Goal: Task Accomplishment & Management: Use online tool/utility

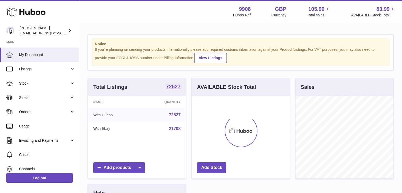
scroll to position [83, 98]
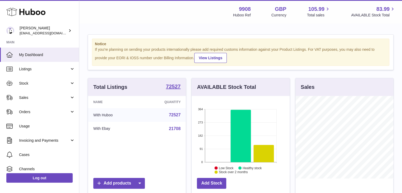
click at [33, 103] on link "Sales" at bounding box center [39, 97] width 79 height 14
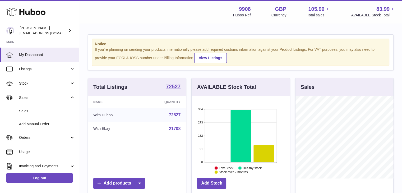
click at [30, 109] on span "Sales" at bounding box center [47, 111] width 56 height 5
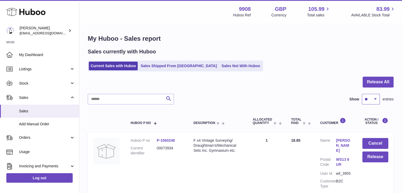
click at [374, 101] on select "** ** ** ***" at bounding box center [371, 99] width 18 height 11
select select "***"
click at [362, 94] on select "** ** ** ***" at bounding box center [371, 99] width 18 height 11
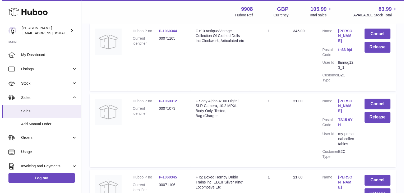
scroll to position [70, 0]
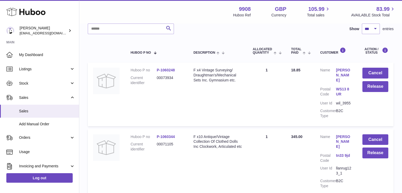
click at [343, 134] on link "[PERSON_NAME]" at bounding box center [344, 141] width 16 height 15
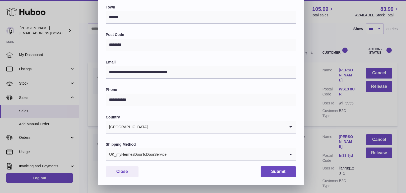
click at [174, 155] on input "Search for option" at bounding box center [226, 154] width 119 height 12
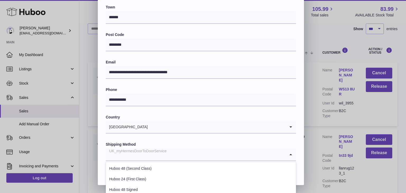
scroll to position [202, 0]
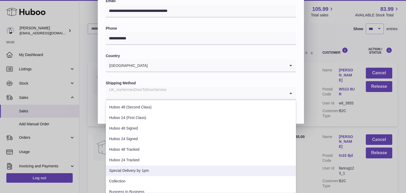
click at [148, 167] on li "Special Delivery by 1pm" at bounding box center [201, 171] width 190 height 11
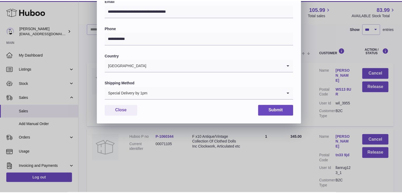
scroll to position [140, 0]
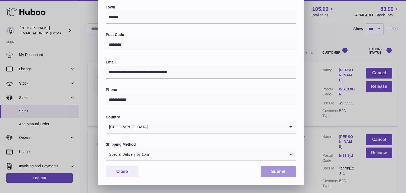
click at [283, 173] on button "Submit" at bounding box center [278, 171] width 35 height 11
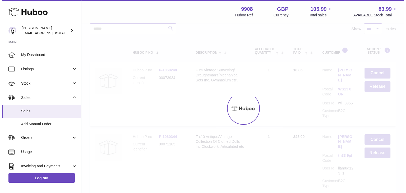
scroll to position [0, 0]
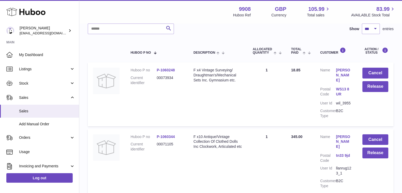
click at [343, 134] on link "[PERSON_NAME]" at bounding box center [344, 141] width 16 height 15
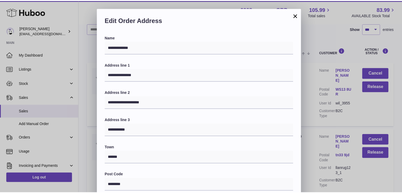
scroll to position [140, 0]
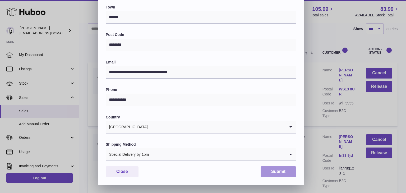
click at [288, 172] on button "Submit" at bounding box center [278, 171] width 35 height 11
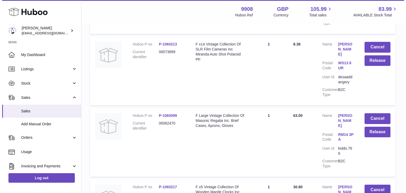
scroll to position [2609, 0]
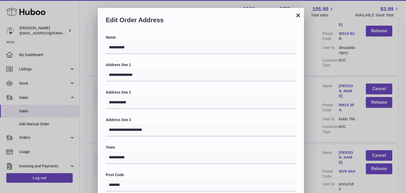
scroll to position [140, 0]
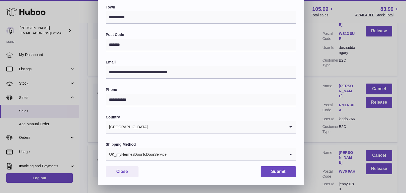
click at [195, 157] on input "Search for option" at bounding box center [226, 154] width 119 height 12
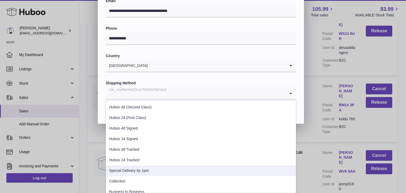
click at [154, 167] on li "Special Delivery by 1pm" at bounding box center [201, 171] width 190 height 11
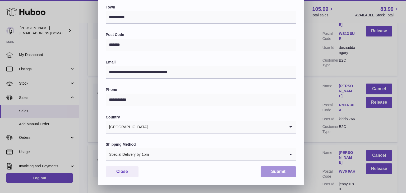
click at [279, 172] on button "Submit" at bounding box center [278, 171] width 35 height 11
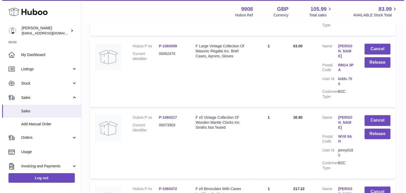
scroll to position [2680, 0]
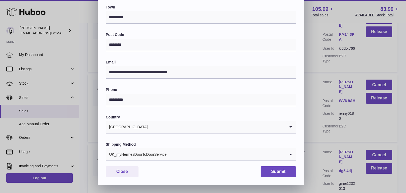
click at [144, 151] on div "UK_myHermesDoorToDoorService" at bounding box center [196, 154] width 180 height 12
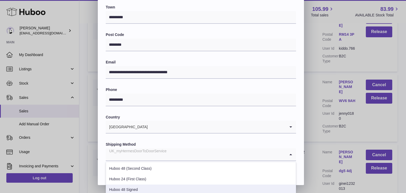
scroll to position [202, 0]
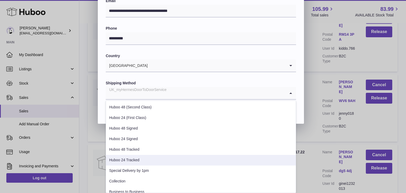
click at [134, 160] on li "Huboo 24 Tracked" at bounding box center [201, 160] width 190 height 11
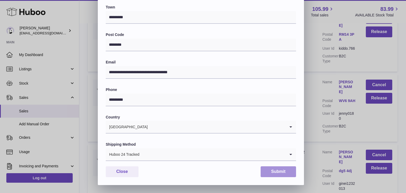
click at [284, 171] on button "Submit" at bounding box center [278, 171] width 35 height 11
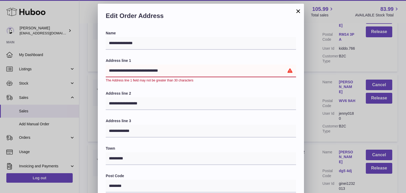
drag, startPoint x: 173, startPoint y: 70, endPoint x: 148, endPoint y: 69, distance: 25.1
click at [148, 69] on input "**********" at bounding box center [201, 71] width 190 height 13
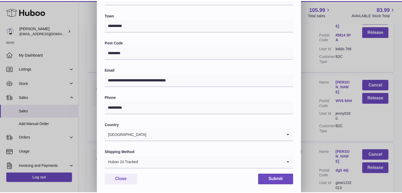
scroll to position [140, 0]
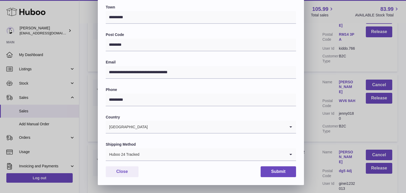
type input "**********"
click at [271, 173] on button "Submit" at bounding box center [278, 171] width 35 height 11
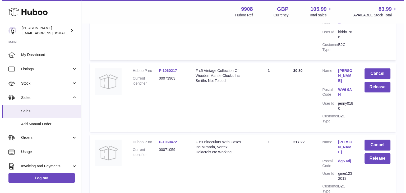
scroll to position [2715, 0]
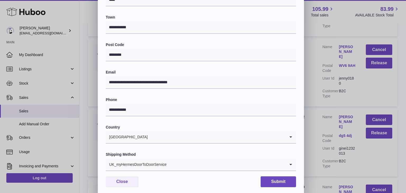
scroll to position [140, 0]
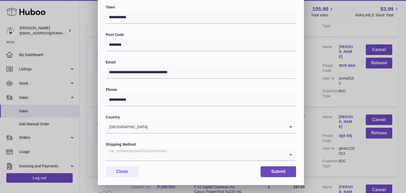
click at [148, 157] on div "UK_myHermesDoorToDoorService" at bounding box center [196, 154] width 180 height 12
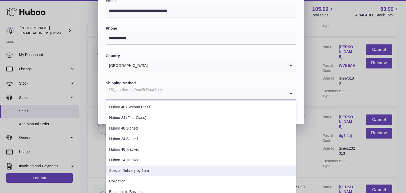
click at [148, 173] on li "Special Delivery by 1pm" at bounding box center [201, 171] width 190 height 11
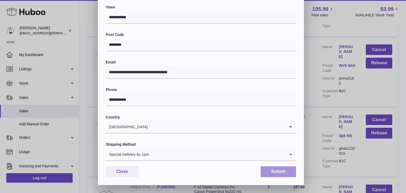
click at [274, 169] on button "Submit" at bounding box center [278, 171] width 35 height 11
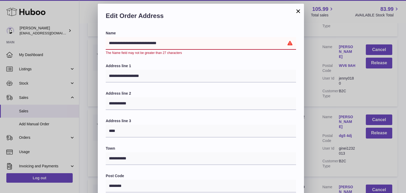
drag, startPoint x: 161, startPoint y: 43, endPoint x: 136, endPoint y: 43, distance: 24.6
click at [136, 43] on input "**********" at bounding box center [201, 43] width 190 height 13
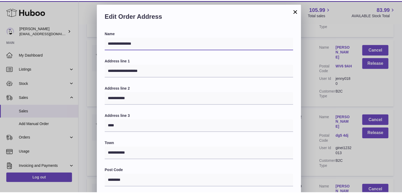
scroll to position [140, 0]
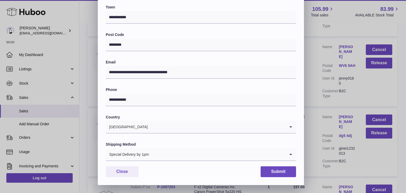
type input "**********"
click at [286, 174] on button "Submit" at bounding box center [278, 171] width 35 height 11
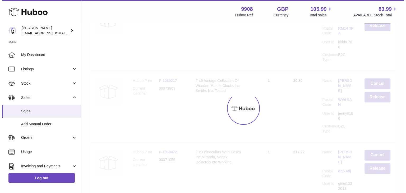
scroll to position [0, 0]
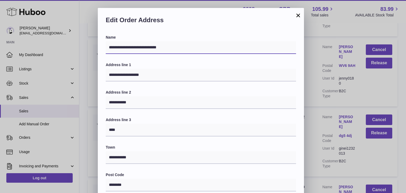
drag, startPoint x: 163, startPoint y: 47, endPoint x: 135, endPoint y: 48, distance: 28.6
click at [135, 48] on input "**********" at bounding box center [201, 47] width 190 height 13
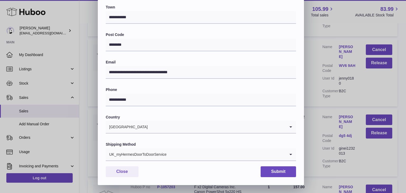
type input "**********"
click at [152, 157] on div "UK_myHermesDoorToDoorService" at bounding box center [196, 154] width 180 height 12
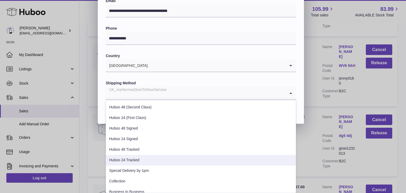
click at [144, 165] on li "Huboo 24 Tracked" at bounding box center [201, 160] width 190 height 11
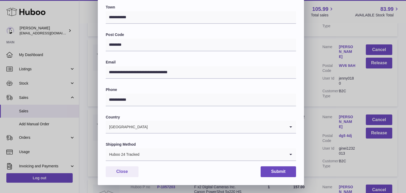
scroll to position [140, 0]
click at [146, 152] on input "Search for option" at bounding box center [213, 154] width 146 height 12
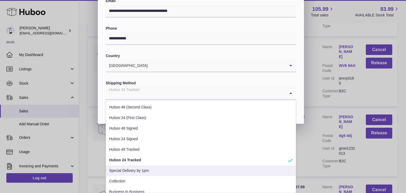
click at [139, 169] on li "Special Delivery by 1pm" at bounding box center [201, 171] width 190 height 11
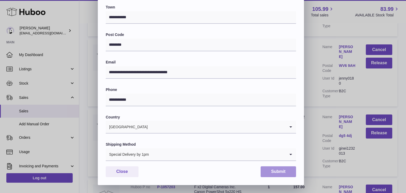
click at [280, 170] on button "Submit" at bounding box center [278, 171] width 35 height 11
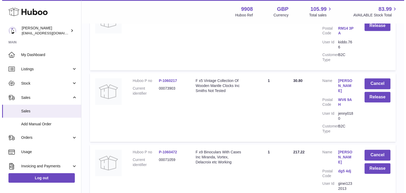
scroll to position [2820, 0]
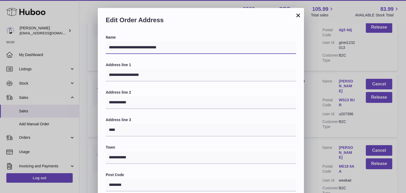
drag, startPoint x: 167, startPoint y: 45, endPoint x: 135, endPoint y: 45, distance: 32.0
click at [135, 45] on input "**********" at bounding box center [201, 47] width 190 height 13
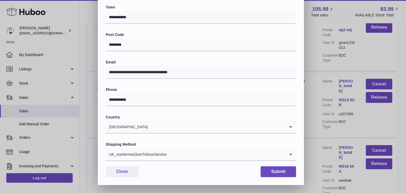
type input "**********"
click at [153, 153] on div "UK_myHermesDoorToDoorService" at bounding box center [196, 154] width 180 height 12
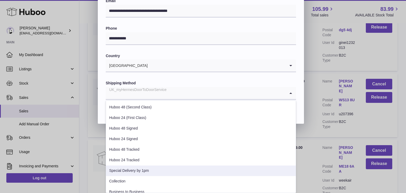
click at [134, 166] on li "Special Delivery by 1pm" at bounding box center [201, 171] width 190 height 11
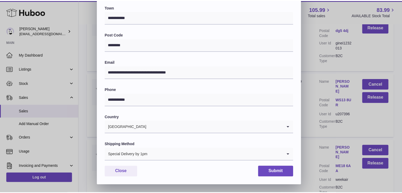
scroll to position [140, 0]
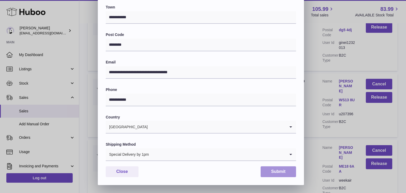
click at [277, 173] on button "Submit" at bounding box center [278, 171] width 35 height 11
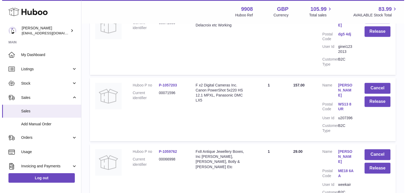
scroll to position [2891, 0]
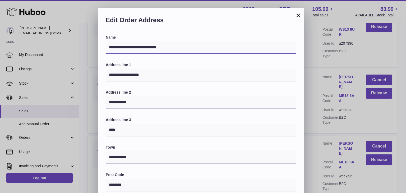
drag, startPoint x: 169, startPoint y: 43, endPoint x: 135, endPoint y: 44, distance: 34.1
click at [135, 44] on input "**********" at bounding box center [201, 47] width 190 height 13
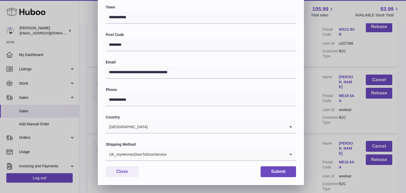
type input "**********"
drag, startPoint x: 138, startPoint y: 158, endPoint x: 140, endPoint y: 155, distance: 3.5
click at [138, 158] on div "UK_myHermesDoorToDoorService" at bounding box center [196, 154] width 180 height 12
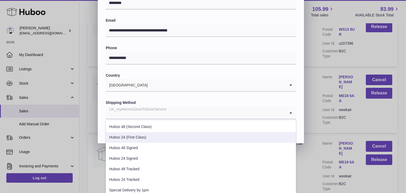
scroll to position [202, 0]
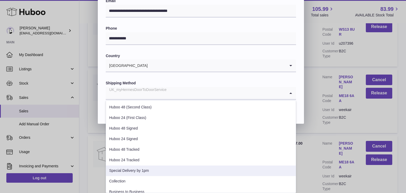
click at [130, 171] on li "Special Delivery by 1pm" at bounding box center [201, 171] width 190 height 11
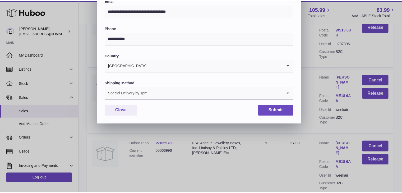
scroll to position [140, 0]
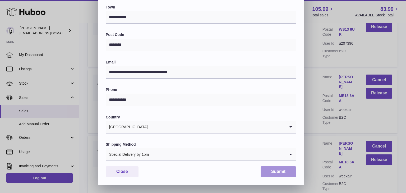
click at [280, 173] on button "Submit" at bounding box center [278, 171] width 35 height 11
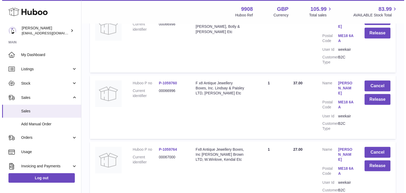
scroll to position [2997, 0]
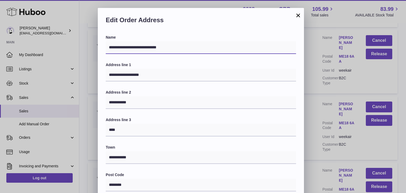
drag, startPoint x: 170, startPoint y: 49, endPoint x: 134, endPoint y: 48, distance: 35.5
click at [134, 48] on input "**********" at bounding box center [201, 47] width 190 height 13
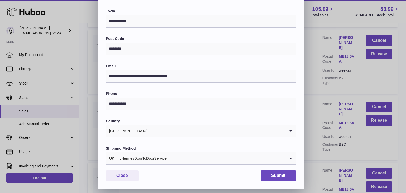
scroll to position [140, 0]
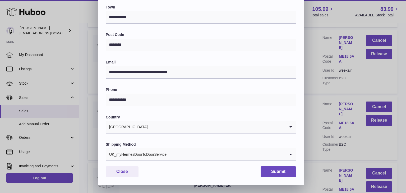
type input "**********"
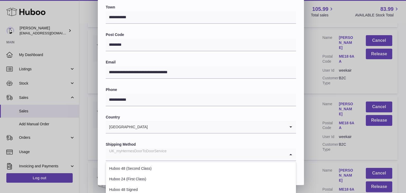
click at [144, 154] on div "UK_myHermesDoorToDoorService" at bounding box center [196, 154] width 180 height 12
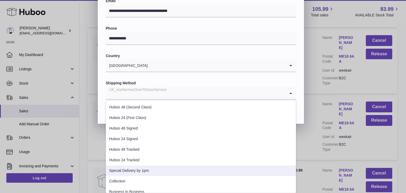
click at [134, 168] on li "Special Delivery by 1pm" at bounding box center [201, 171] width 190 height 11
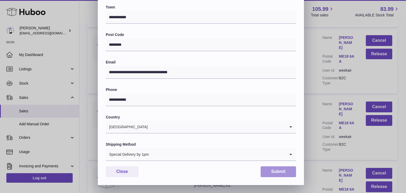
click at [277, 171] on button "Submit" at bounding box center [278, 171] width 35 height 11
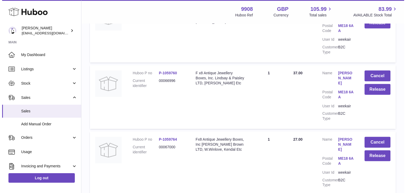
scroll to position [3067, 0]
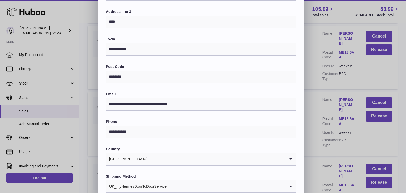
scroll to position [140, 0]
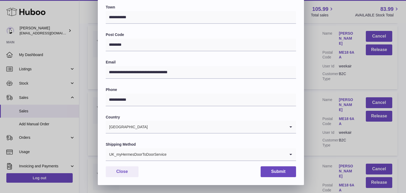
click at [153, 156] on div "UK_myHermesDoorToDoorService" at bounding box center [196, 154] width 180 height 12
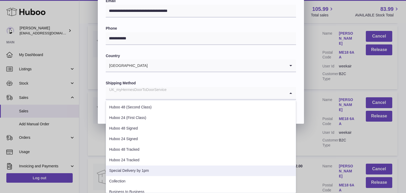
click at [142, 174] on li "Special Delivery by 1pm" at bounding box center [201, 171] width 190 height 11
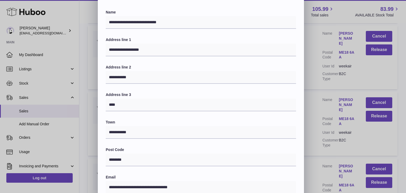
scroll to position [0, 0]
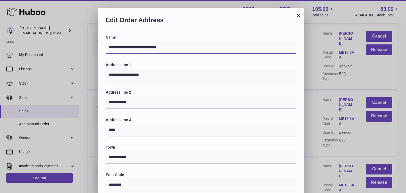
drag, startPoint x: 166, startPoint y: 48, endPoint x: 135, endPoint y: 50, distance: 31.5
click at [135, 50] on input "**********" at bounding box center [201, 47] width 190 height 13
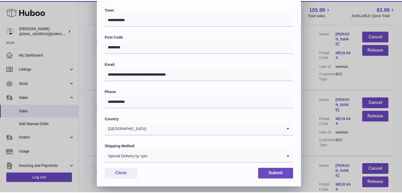
scroll to position [140, 0]
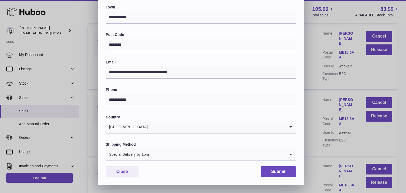
type input "**********"
click at [285, 173] on button "Submit" at bounding box center [278, 171] width 35 height 11
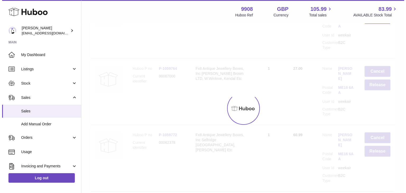
scroll to position [0, 0]
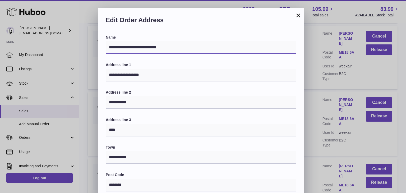
drag, startPoint x: 161, startPoint y: 43, endPoint x: 136, endPoint y: 45, distance: 24.9
click at [136, 45] on input "**********" at bounding box center [201, 47] width 190 height 13
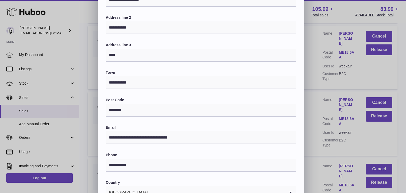
scroll to position [140, 0]
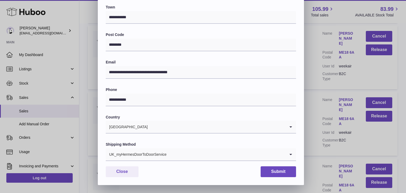
type input "**********"
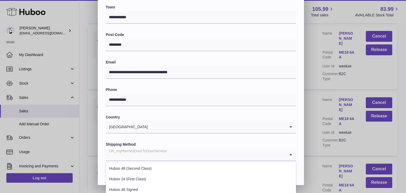
click at [152, 157] on div "UK_myHermesDoorToDoorService" at bounding box center [196, 154] width 180 height 12
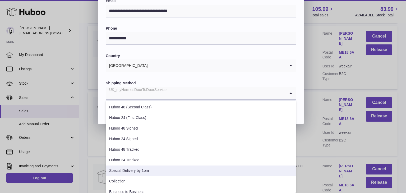
click at [139, 172] on li "Special Delivery by 1pm" at bounding box center [201, 171] width 190 height 11
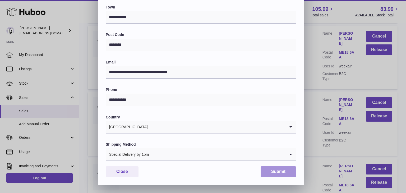
click at [278, 171] on button "Submit" at bounding box center [278, 171] width 35 height 11
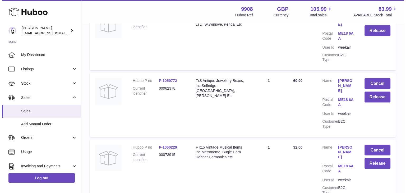
scroll to position [3138, 0]
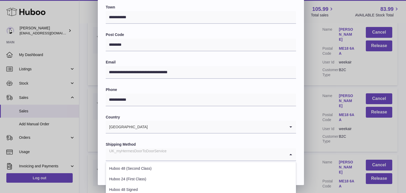
click at [162, 156] on div "UK_myHermesDoorToDoorService" at bounding box center [196, 154] width 180 height 12
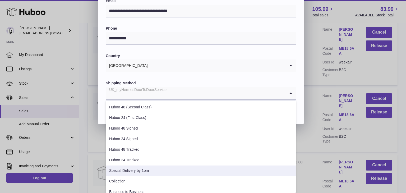
click at [148, 170] on li "Special Delivery by 1pm" at bounding box center [201, 171] width 190 height 11
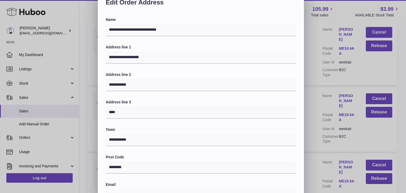
scroll to position [0, 0]
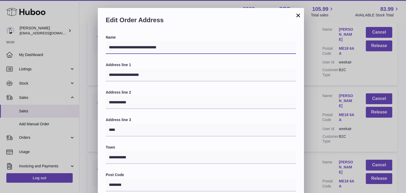
drag, startPoint x: 193, startPoint y: 46, endPoint x: 134, endPoint y: 46, distance: 58.2
click at [134, 46] on input "**********" at bounding box center [201, 47] width 190 height 13
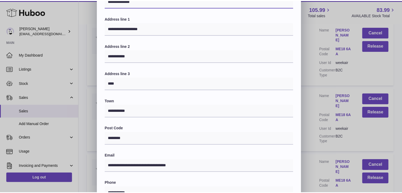
scroll to position [140, 0]
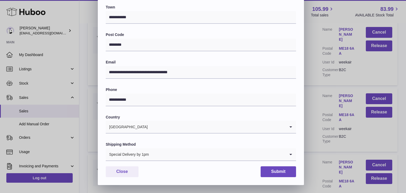
type input "**********"
click at [272, 170] on button "Submit" at bounding box center [278, 171] width 35 height 11
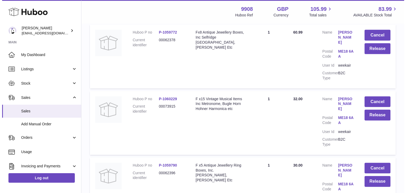
scroll to position [3208, 0]
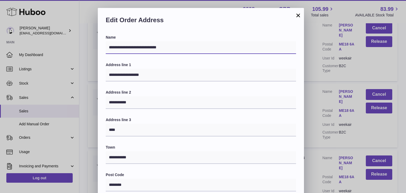
drag, startPoint x: 163, startPoint y: 45, endPoint x: 136, endPoint y: 46, distance: 27.0
click at [136, 46] on input "**********" at bounding box center [201, 47] width 190 height 13
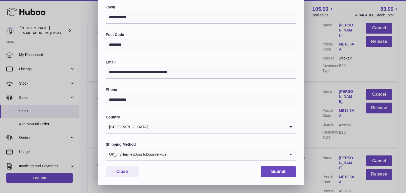
type input "**********"
click at [161, 158] on div "UK_myHermesDoorToDoorService" at bounding box center [196, 154] width 180 height 12
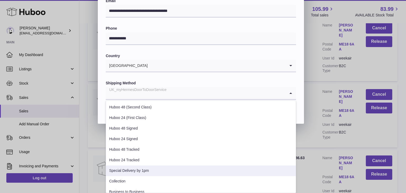
click at [158, 167] on li "Special Delivery by 1pm" at bounding box center [201, 171] width 190 height 11
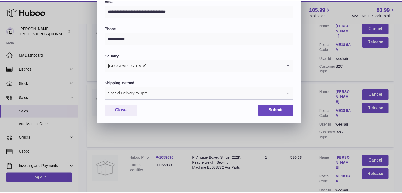
scroll to position [140, 0]
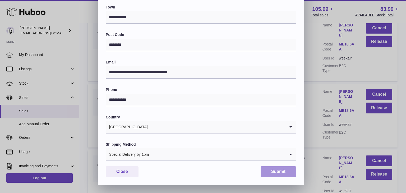
click at [283, 170] on button "Submit" at bounding box center [278, 171] width 35 height 11
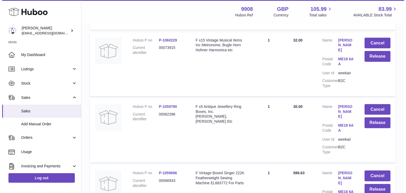
scroll to position [3244, 0]
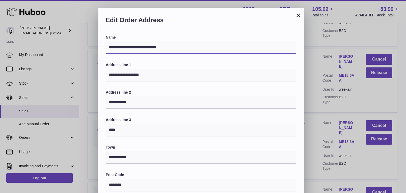
drag, startPoint x: 164, startPoint y: 48, endPoint x: 137, endPoint y: 49, distance: 27.3
click at [137, 49] on input "**********" at bounding box center [201, 47] width 190 height 13
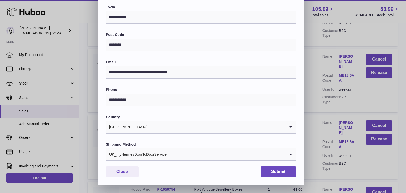
type input "**********"
drag, startPoint x: 147, startPoint y: 157, endPoint x: 150, endPoint y: 154, distance: 4.5
click at [147, 157] on div "UK_myHermesDoorToDoorService" at bounding box center [196, 154] width 180 height 12
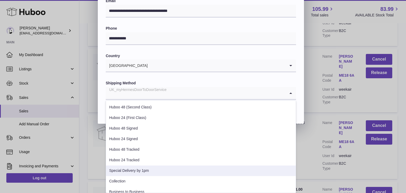
click at [140, 167] on li "Special Delivery by 1pm" at bounding box center [201, 171] width 190 height 11
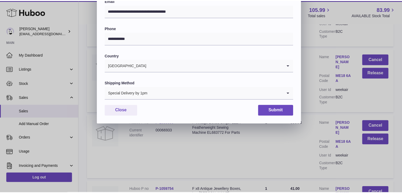
scroll to position [140, 0]
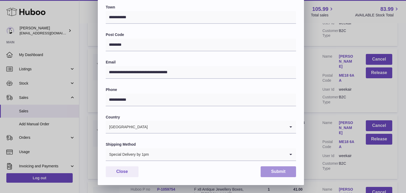
click at [280, 170] on button "Submit" at bounding box center [278, 171] width 35 height 11
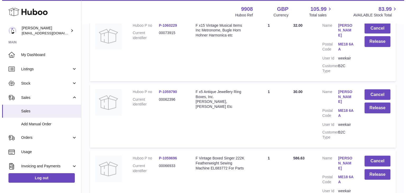
scroll to position [3314, 0]
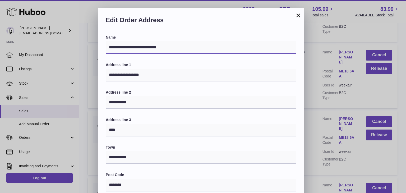
drag, startPoint x: 168, startPoint y: 47, endPoint x: 135, endPoint y: 48, distance: 33.1
click at [135, 48] on input "**********" at bounding box center [201, 47] width 190 height 13
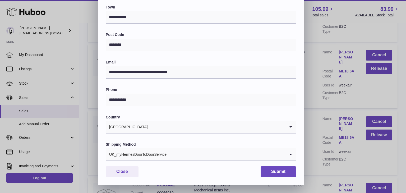
type input "**********"
click at [158, 149] on div "UK_myHermesDoorToDoorService" at bounding box center [196, 154] width 180 height 12
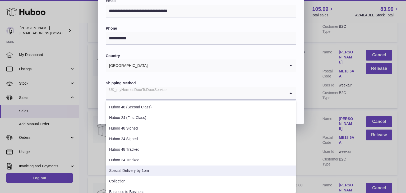
click at [131, 171] on li "Special Delivery by 1pm" at bounding box center [201, 171] width 190 height 11
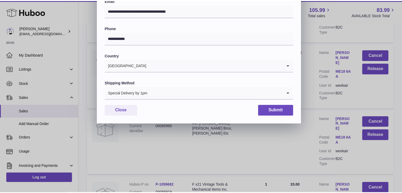
scroll to position [140, 0]
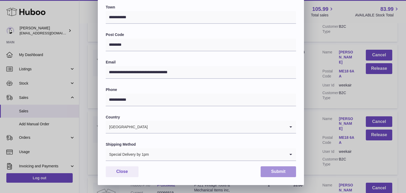
click at [273, 170] on button "Submit" at bounding box center [278, 171] width 35 height 11
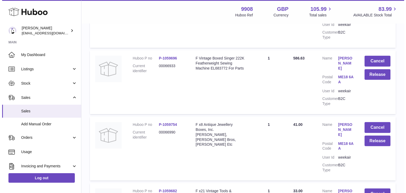
scroll to position [3385, 0]
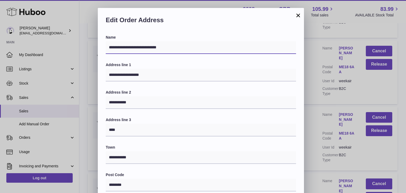
drag, startPoint x: 158, startPoint y: 47, endPoint x: 135, endPoint y: 46, distance: 22.5
click at [135, 46] on input "**********" at bounding box center [201, 47] width 190 height 13
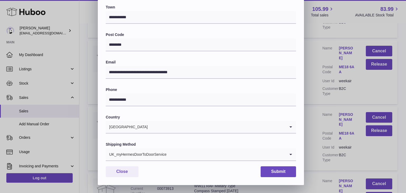
type input "**********"
click at [147, 157] on div "UK_myHermesDoorToDoorService" at bounding box center [196, 154] width 180 height 12
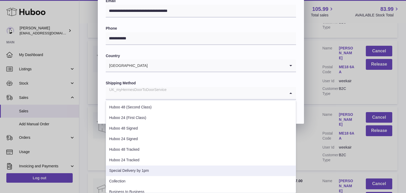
click at [138, 168] on li "Special Delivery by 1pm" at bounding box center [201, 171] width 190 height 11
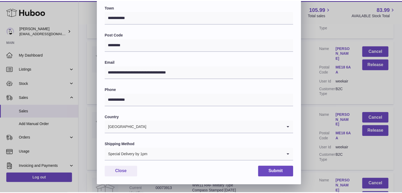
scroll to position [140, 0]
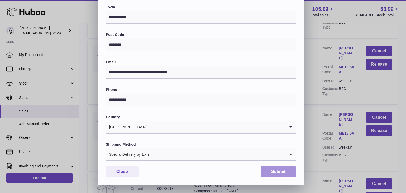
click at [279, 170] on button "Submit" at bounding box center [278, 171] width 35 height 11
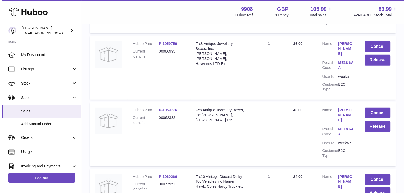
scroll to position [3596, 0]
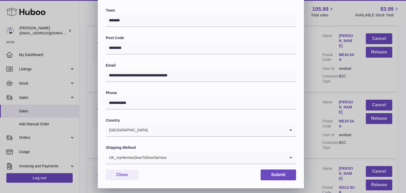
scroll to position [140, 0]
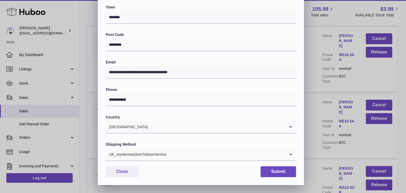
click at [129, 158] on div "UK_myHermesDoorToDoorService" at bounding box center [196, 154] width 180 height 12
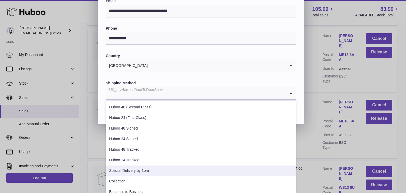
click at [157, 170] on li "Special Delivery by 1pm" at bounding box center [201, 171] width 190 height 11
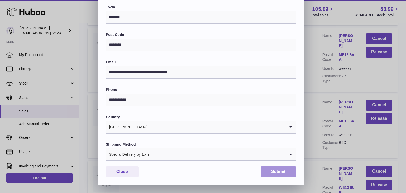
click at [280, 174] on button "Submit" at bounding box center [278, 171] width 35 height 11
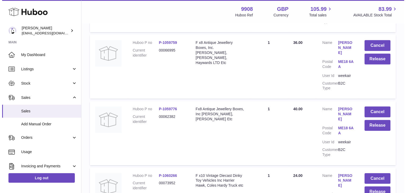
scroll to position [3667, 0]
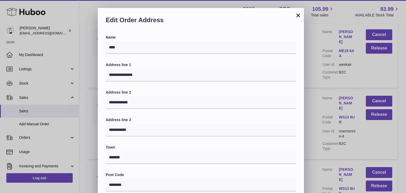
scroll to position [140, 0]
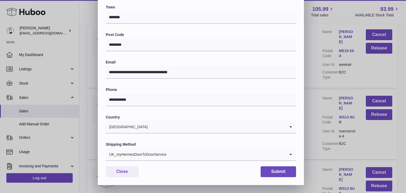
click at [153, 154] on div "UK_myHermesDoorToDoorService" at bounding box center [196, 154] width 180 height 12
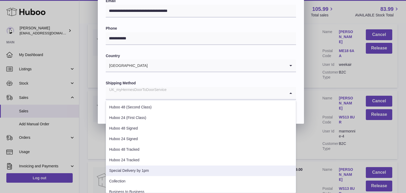
click at [143, 168] on li "Special Delivery by 1pm" at bounding box center [201, 171] width 190 height 11
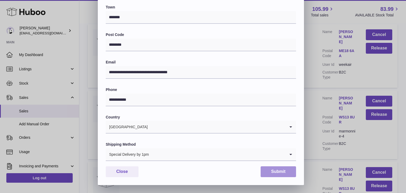
click at [277, 170] on button "Submit" at bounding box center [278, 171] width 35 height 11
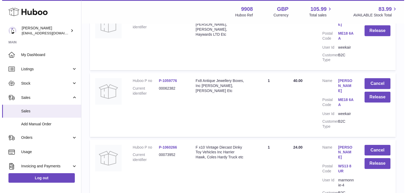
scroll to position [3674, 0]
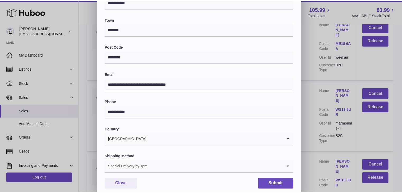
scroll to position [140, 0]
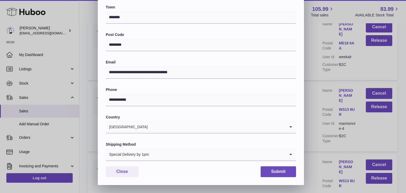
click at [310, 133] on div "**********" at bounding box center [203, 26] width 406 height 317
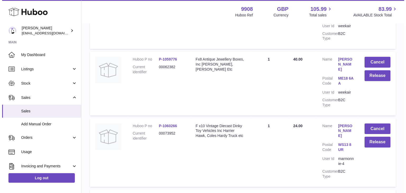
scroll to position [0, 0]
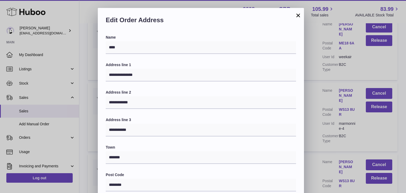
scroll to position [140, 0]
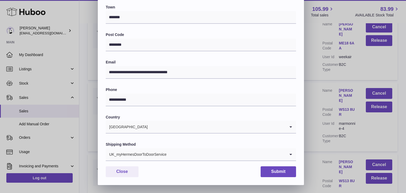
click at [138, 156] on div "UK_myHermesDoorToDoorService" at bounding box center [196, 154] width 180 height 12
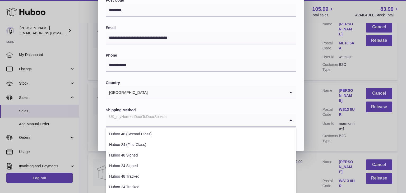
scroll to position [202, 0]
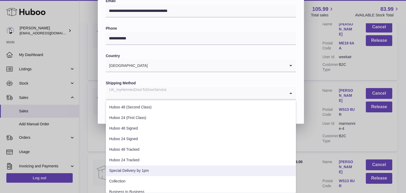
click at [132, 168] on li "Special Delivery by 1pm" at bounding box center [201, 171] width 190 height 11
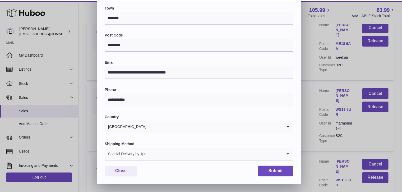
scroll to position [140, 0]
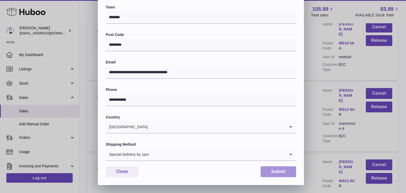
click at [280, 169] on button "Submit" at bounding box center [278, 171] width 35 height 11
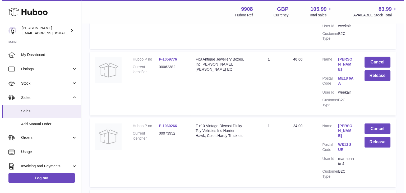
scroll to position [3745, 0]
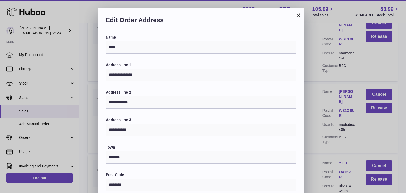
scroll to position [140, 0]
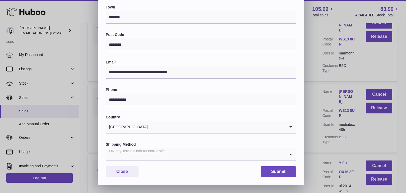
click at [179, 156] on input "Search for option" at bounding box center [196, 154] width 180 height 12
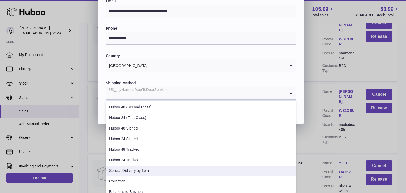
click at [158, 167] on li "Special Delivery by 1pm" at bounding box center [201, 171] width 190 height 11
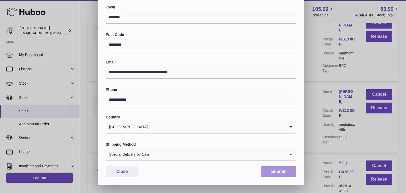
click at [278, 168] on button "Submit" at bounding box center [278, 171] width 35 height 11
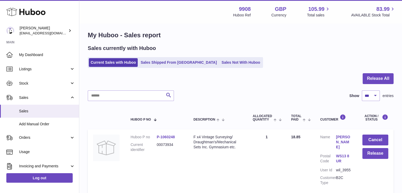
scroll to position [0, 0]
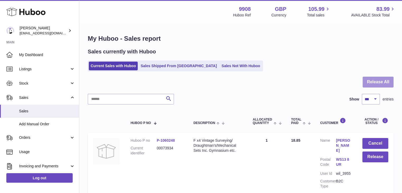
click at [379, 81] on button "Release All" at bounding box center [378, 82] width 31 height 11
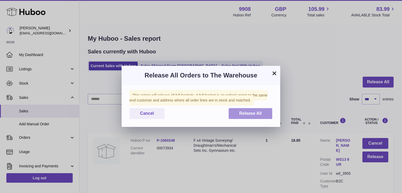
click at [265, 113] on button "Release All" at bounding box center [251, 113] width 44 height 11
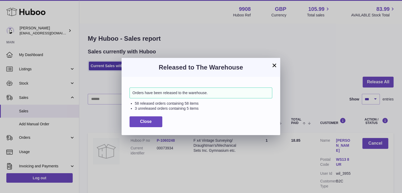
click at [276, 62] on button "×" at bounding box center [274, 65] width 6 height 6
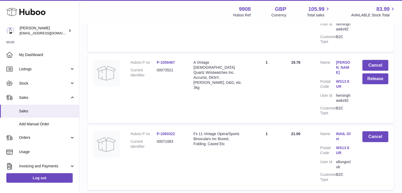
scroll to position [987, 0]
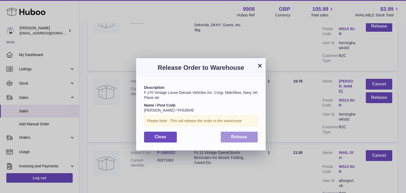
click at [244, 139] on span "Release" at bounding box center [239, 137] width 16 height 4
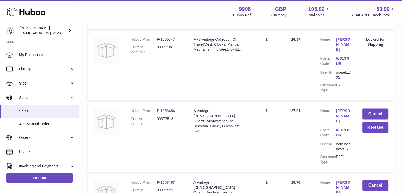
scroll to position [822, 0]
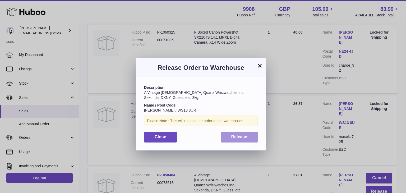
click at [230, 138] on button "Release" at bounding box center [239, 137] width 37 height 11
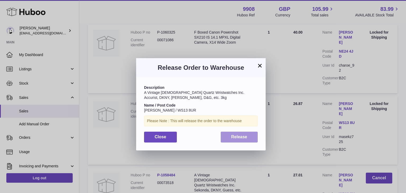
click at [236, 138] on span "Release" at bounding box center [239, 137] width 16 height 4
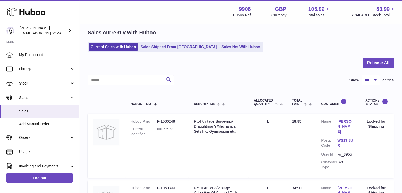
scroll to position [0, 0]
